Goal: Task Accomplishment & Management: Use online tool/utility

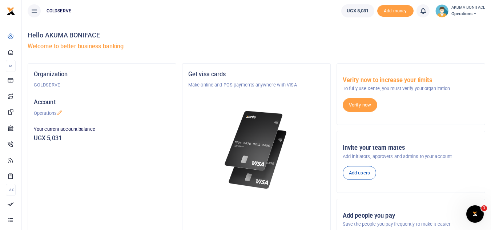
click at [53, 113] on p "Operations" at bounding box center [102, 113] width 136 height 7
click at [31, 12] on icon at bounding box center [34, 11] width 7 height 8
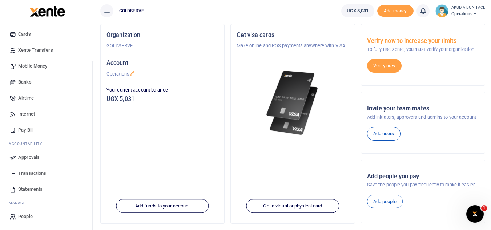
scroll to position [40, 0]
click at [28, 80] on span "Banks" at bounding box center [24, 82] width 13 height 7
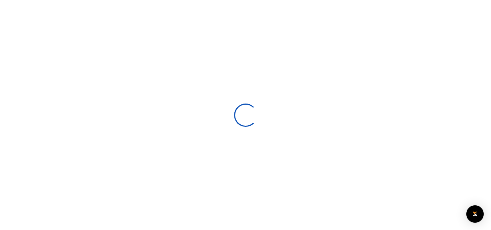
select select
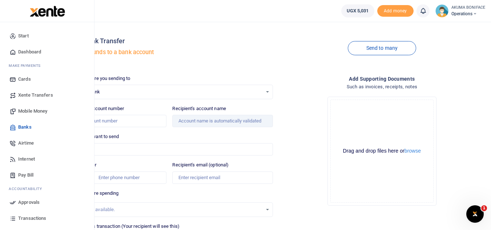
click at [31, 109] on span "Mobile Money" at bounding box center [32, 111] width 29 height 7
